Goal: Use online tool/utility: Utilize a website feature to perform a specific function

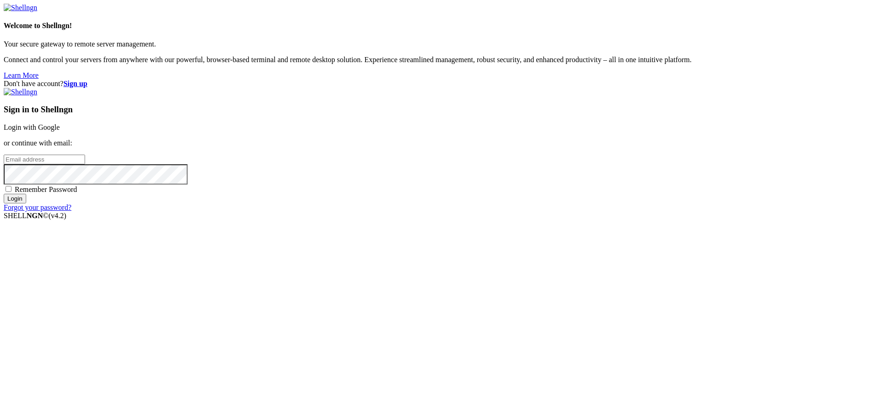
click at [60, 131] on link "Login with Google" at bounding box center [32, 127] width 56 height 8
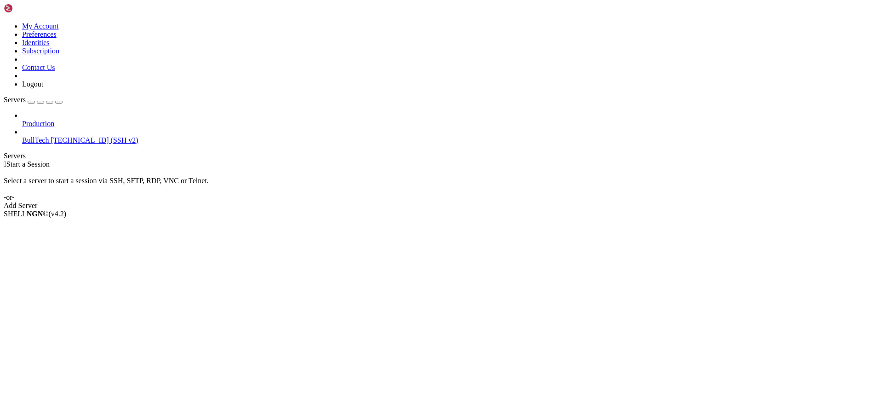
click at [36, 136] on span "BullTech" at bounding box center [35, 140] width 27 height 8
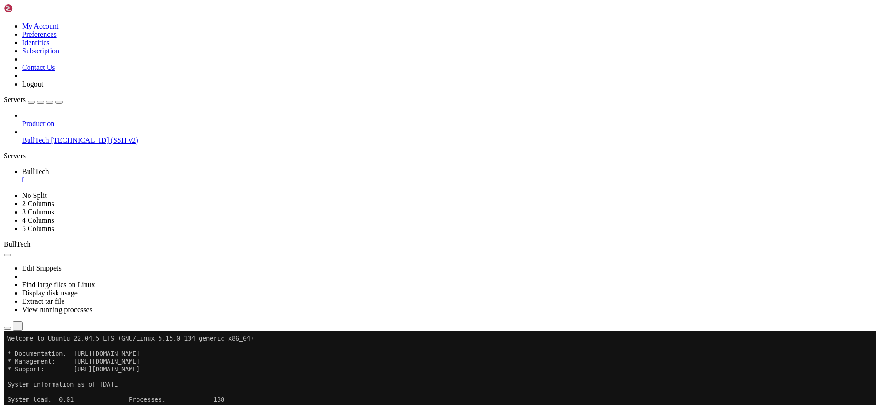
click at [7, 328] on icon "button" at bounding box center [7, 328] width 0 height 0
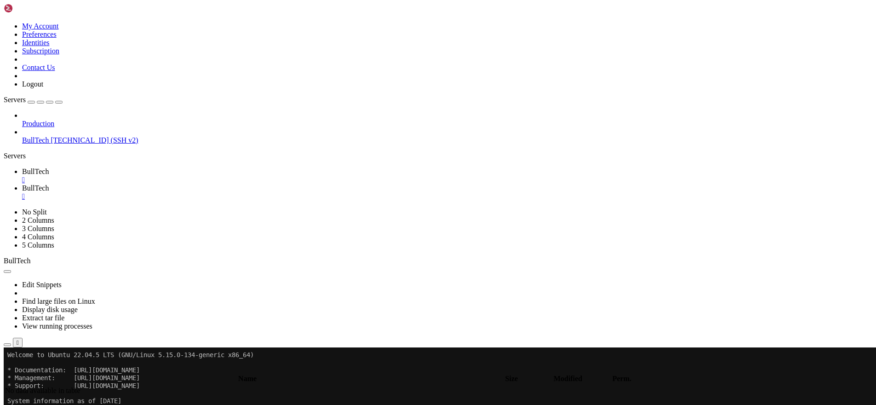
type input "/home/btmx"
click at [49, 167] on span "BullTech" at bounding box center [35, 171] width 27 height 8
click at [49, 184] on span "BullTech" at bounding box center [35, 188] width 27 height 8
click at [136, 167] on link "BullTech " at bounding box center [447, 175] width 851 height 17
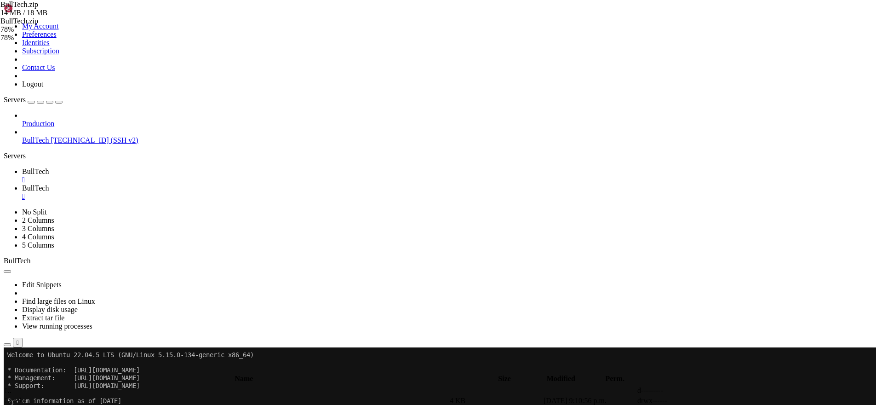
drag, startPoint x: 109, startPoint y: 77, endPoint x: 8, endPoint y: 44, distance: 106.8
drag, startPoint x: 14, startPoint y: 445, endPoint x: 193, endPoint y: 582, distance: 225.2
click at [49, 184] on span "BullTech" at bounding box center [35, 188] width 27 height 8
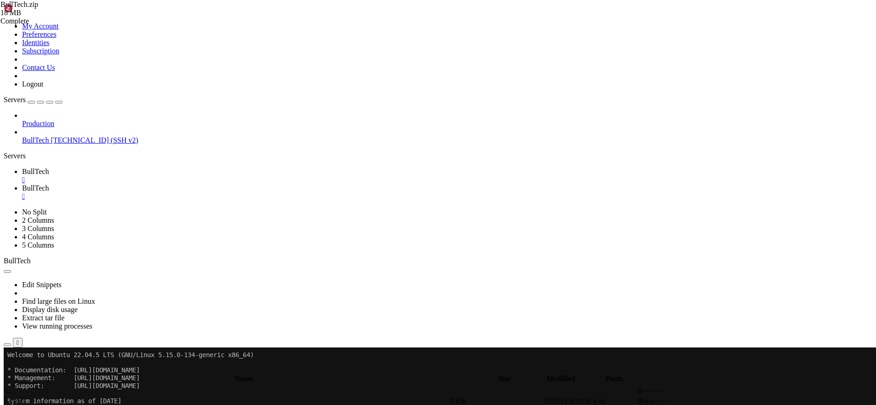
click at [49, 167] on span "BullTech" at bounding box center [35, 171] width 27 height 8
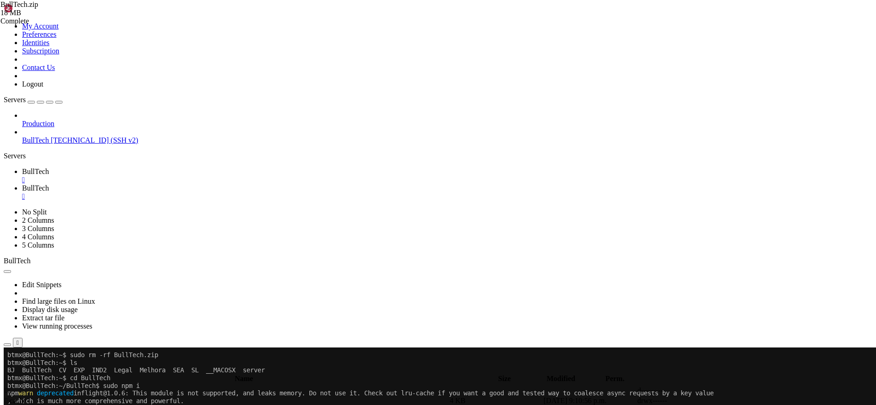
scroll to position [6863, 0]
